Goal: Transaction & Acquisition: Purchase product/service

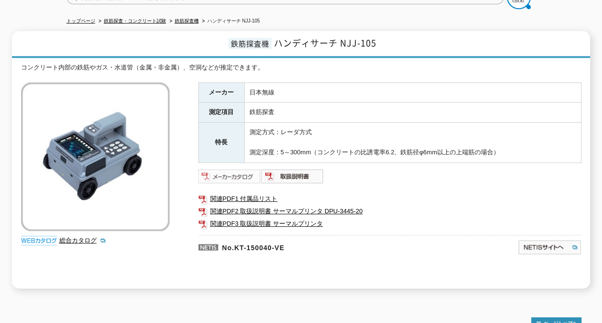
click at [232, 170] on img at bounding box center [229, 176] width 63 height 15
drag, startPoint x: 248, startPoint y: 82, endPoint x: 268, endPoint y: 88, distance: 20.9
click at [268, 88] on td "日本無線" at bounding box center [412, 92] width 337 height 20
drag, startPoint x: 268, startPoint y: 88, endPoint x: 321, endPoint y: 108, distance: 56.4
click at [321, 108] on td "鉄筋探査" at bounding box center [412, 113] width 337 height 20
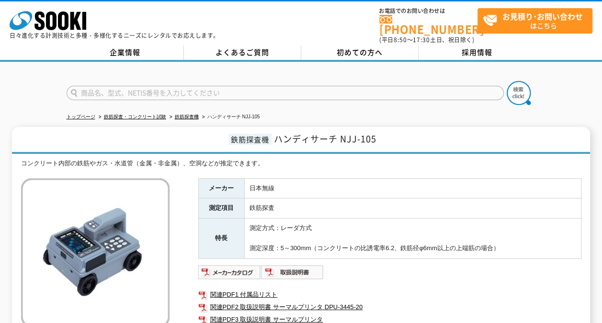
scroll to position [48, 0]
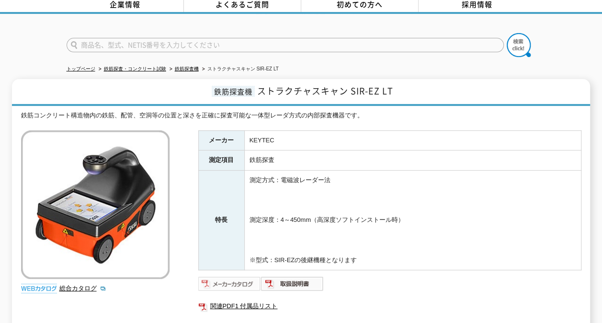
click at [238, 280] on img at bounding box center [229, 283] width 63 height 15
